Goal: Information Seeking & Learning: Learn about a topic

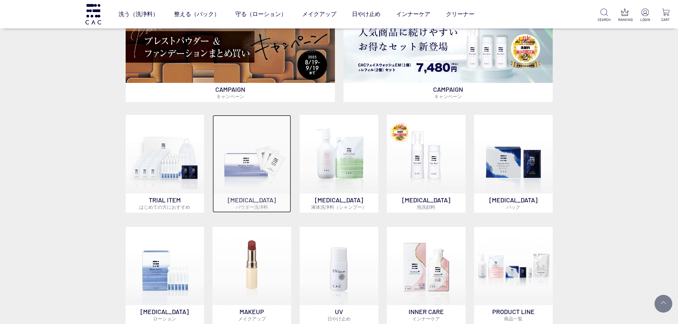
click at [247, 170] on img at bounding box center [251, 154] width 79 height 79
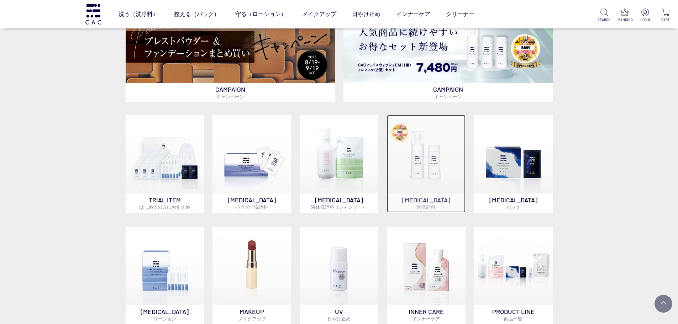
click at [426, 157] on img at bounding box center [426, 154] width 79 height 79
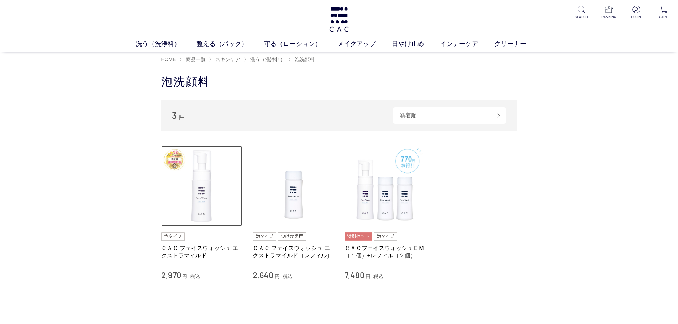
click at [181, 165] on img at bounding box center [201, 186] width 81 height 81
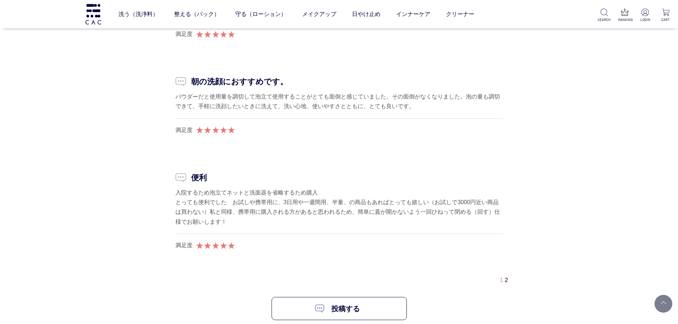
scroll to position [7009, 0]
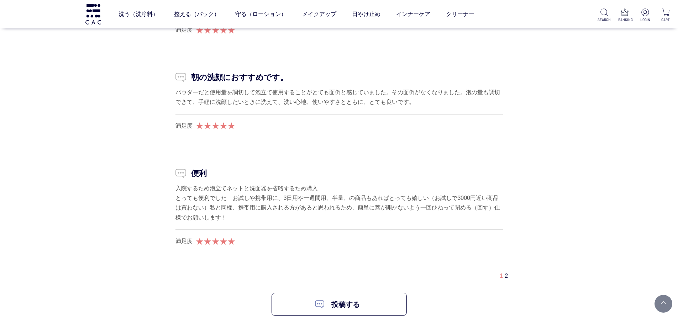
click at [505, 279] on link "2" at bounding box center [505, 276] width 3 height 6
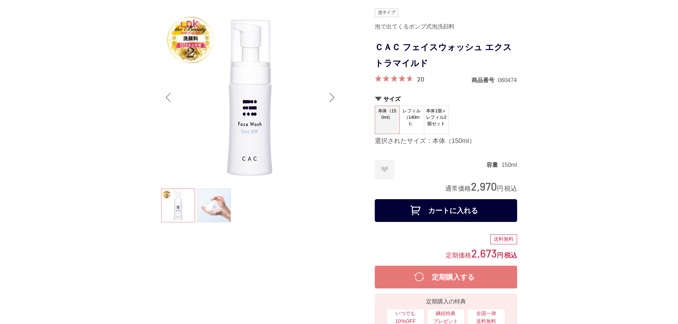
scroll to position [0, 0]
